Goal: Task Accomplishment & Management: Complete application form

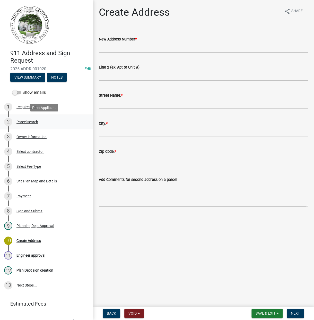
click at [37, 122] on div "Parcel search" at bounding box center [27, 122] width 22 height 4
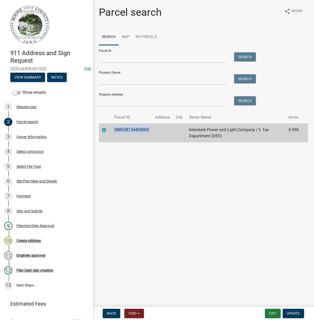
drag, startPoint x: 149, startPoint y: 129, endPoint x: 114, endPoint y: 133, distance: 34.7
click at [114, 133] on td "088528134400003" at bounding box center [131, 132] width 41 height 19
drag, startPoint x: 114, startPoint y: 133, endPoint x: 128, endPoint y: 130, distance: 14.0
copy td "088528134400003"
click at [37, 180] on div "Site Plan Map and Details" at bounding box center [36, 181] width 40 height 4
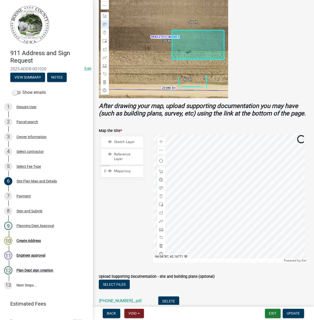
scroll to position [165, 0]
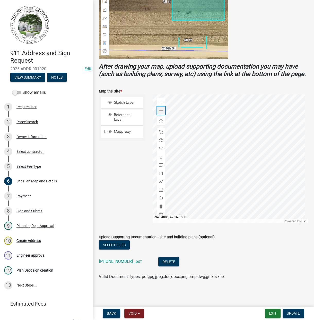
click at [159, 110] on span at bounding box center [161, 111] width 4 height 4
click at [160, 110] on span at bounding box center [161, 111] width 4 height 4
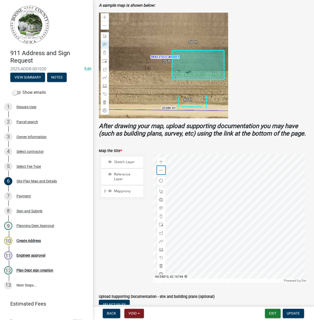
scroll to position [107, 0]
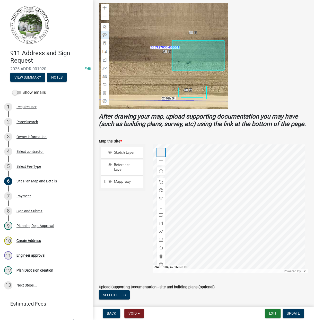
click at [159, 154] on span at bounding box center [161, 152] width 4 height 4
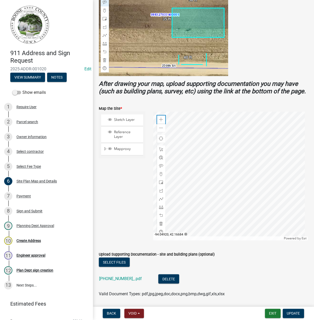
scroll to position [165, 0]
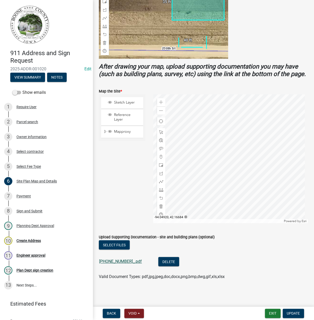
click at [118, 261] on link "[PHONE_NUMBER]_.pdf" at bounding box center [120, 261] width 43 height 5
click at [25, 123] on div "Parcel search" at bounding box center [27, 122] width 22 height 4
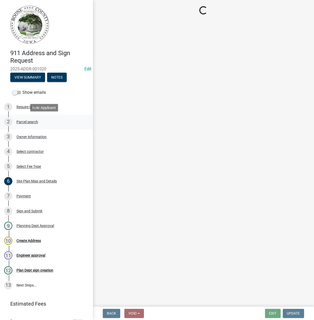
scroll to position [0, 0]
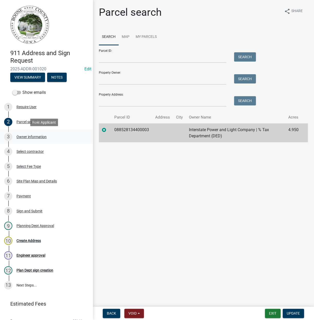
click at [28, 137] on div "Owner information" at bounding box center [31, 137] width 30 height 4
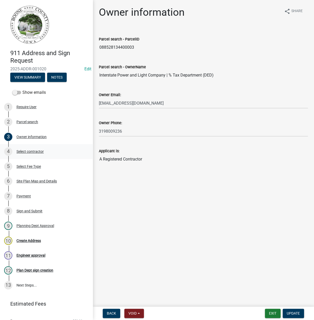
click at [33, 152] on div "Select contractor" at bounding box center [29, 152] width 27 height 4
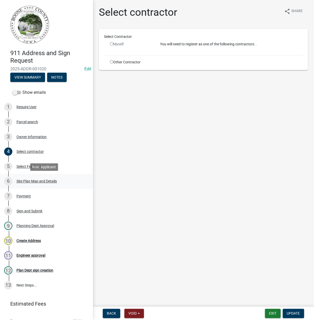
click at [37, 180] on div "Site Plan Map and Details" at bounding box center [36, 181] width 40 height 4
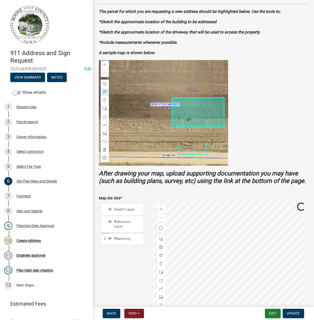
scroll to position [143, 0]
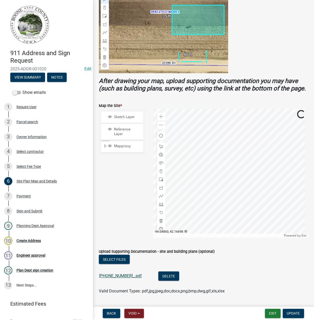
click at [119, 278] on link "[PHONE_NUMBER]_.pdf" at bounding box center [120, 275] width 43 height 5
